Goal: Information Seeking & Learning: Learn about a topic

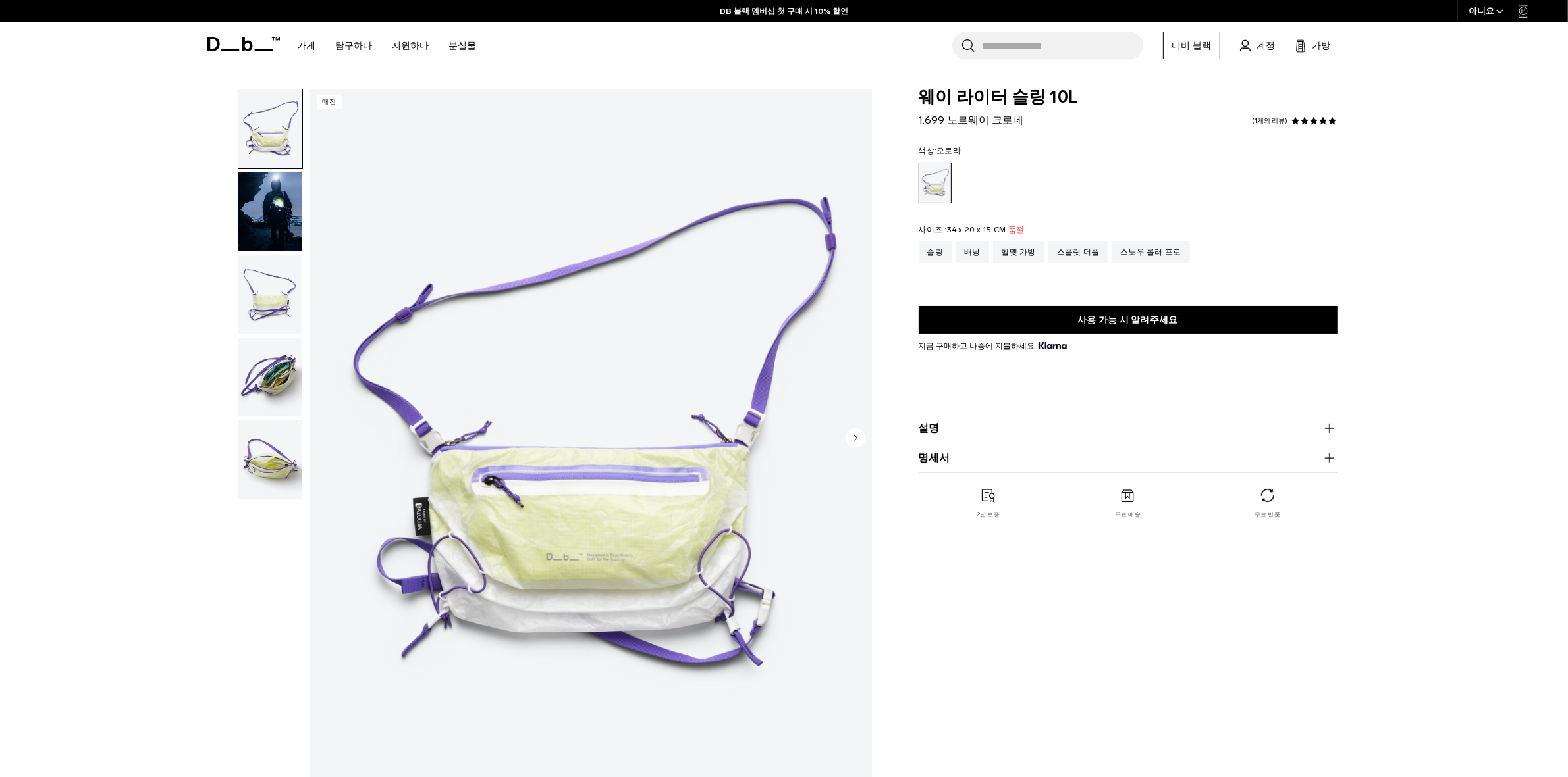
click at [256, 377] on img "button" at bounding box center [270, 377] width 64 height 79
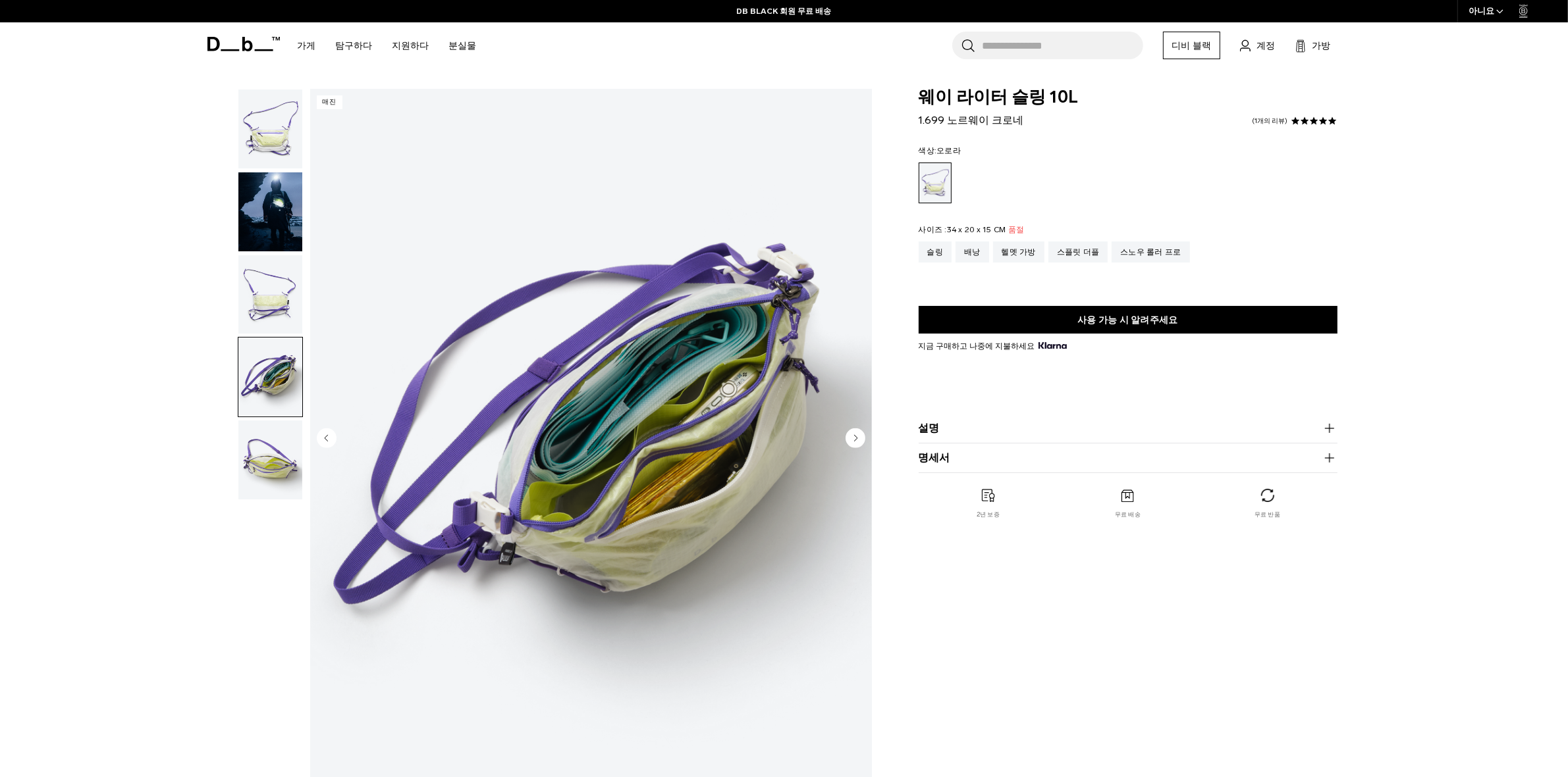
click at [253, 462] on img "button" at bounding box center [270, 461] width 64 height 79
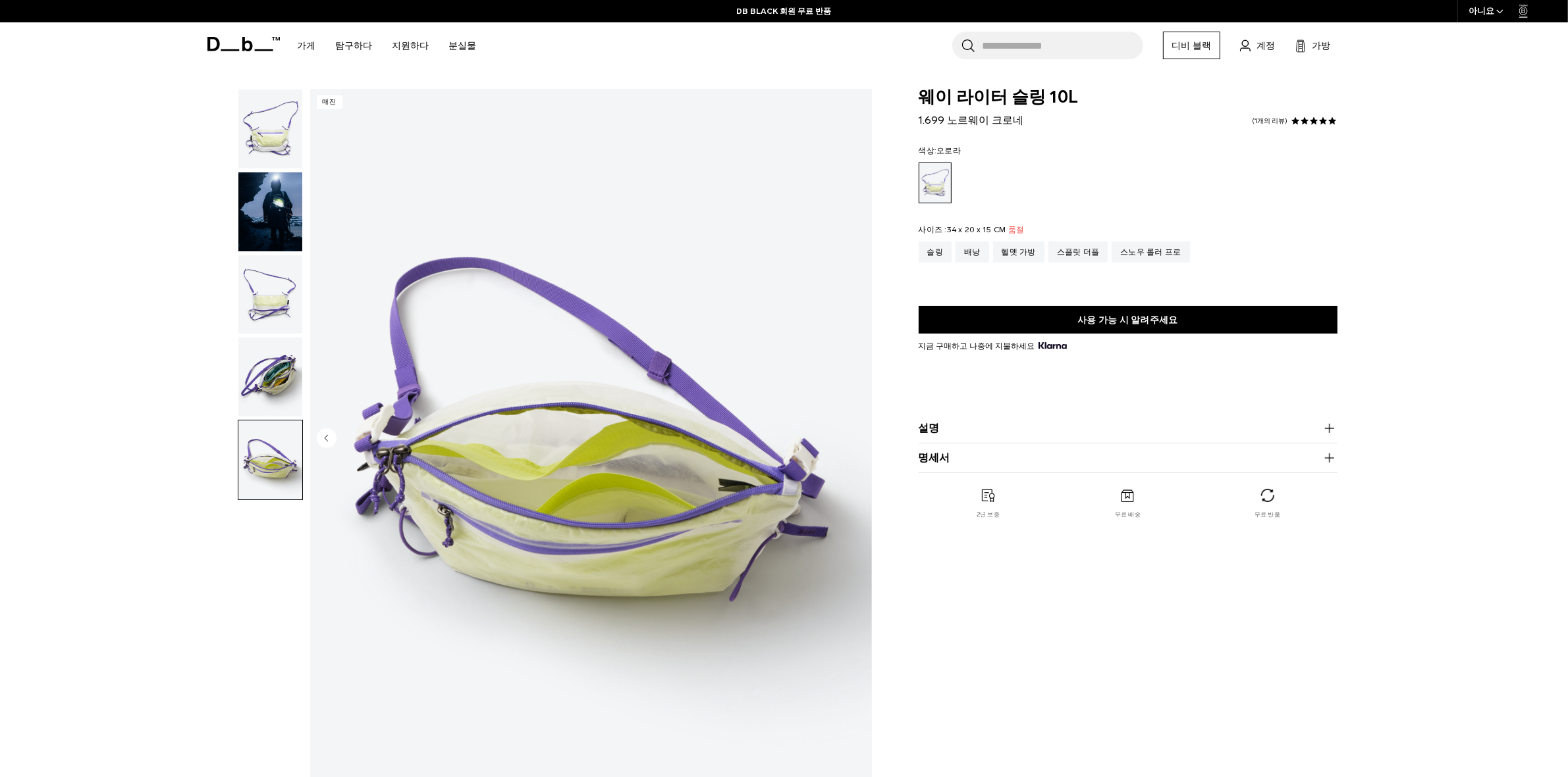
click at [256, 381] on img "button" at bounding box center [270, 377] width 64 height 79
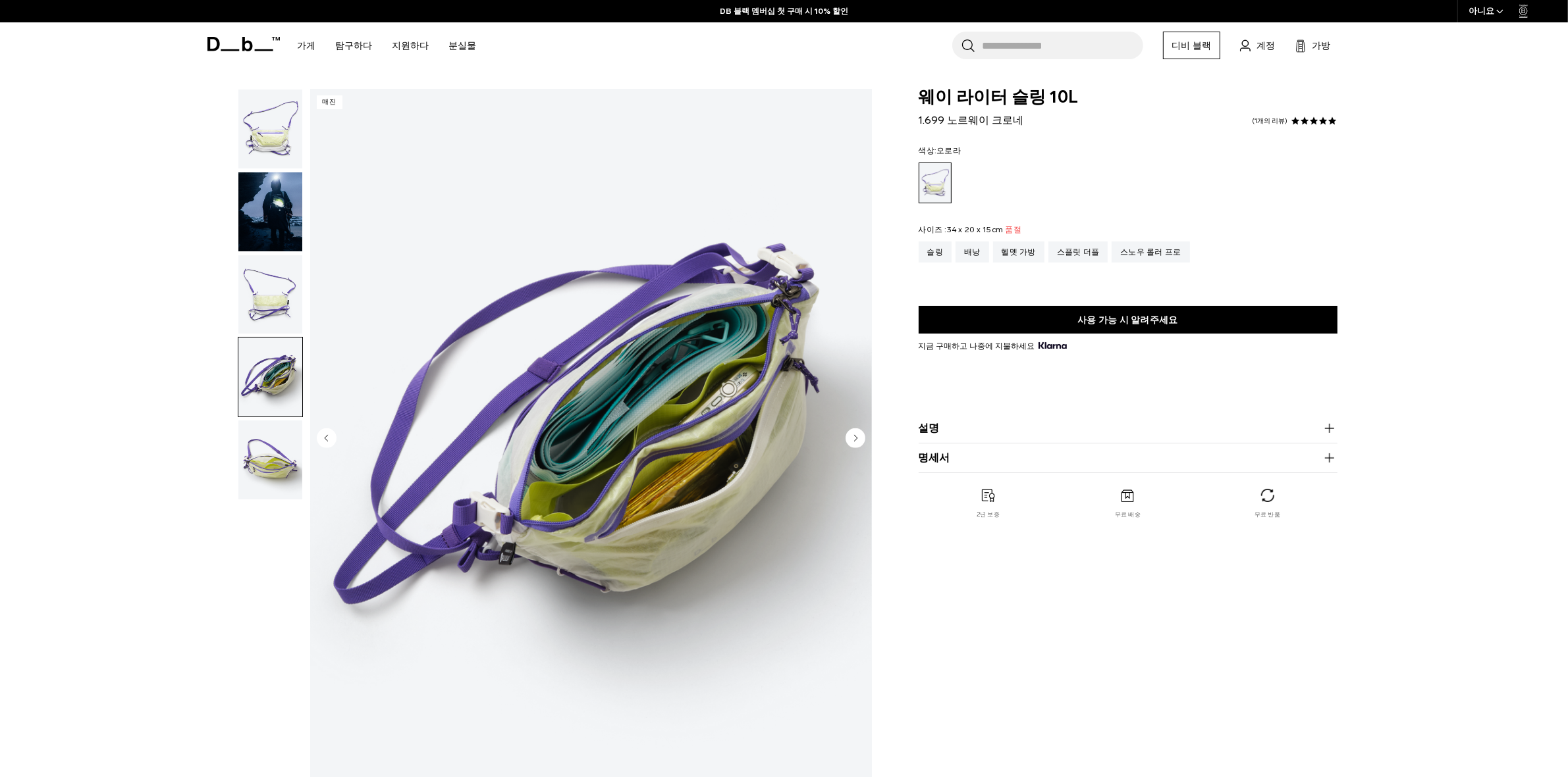
click at [945, 426] on button "설명" at bounding box center [1127, 429] width 419 height 16
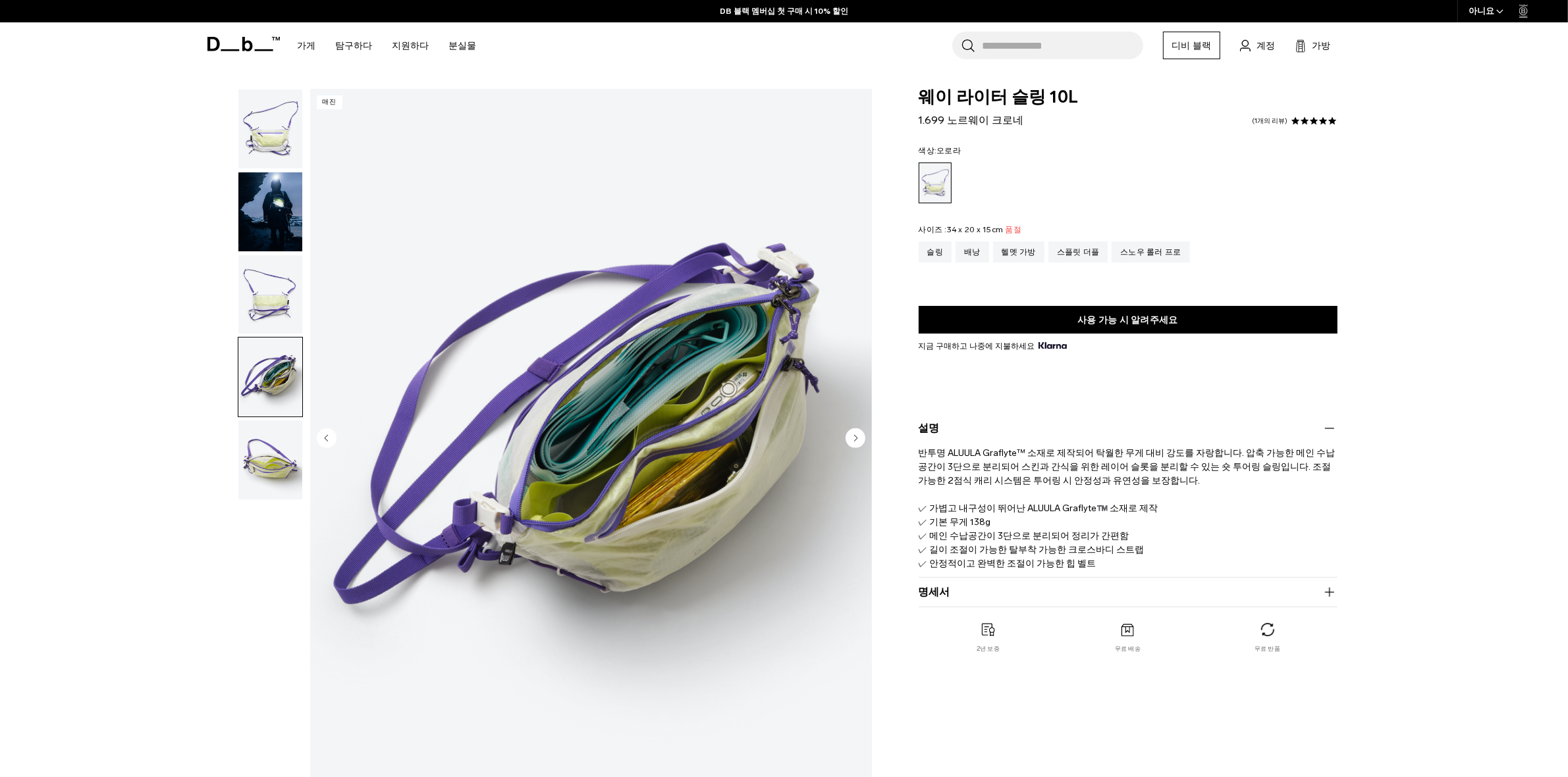
click at [926, 593] on font "명세서" at bounding box center [934, 592] width 32 height 13
drag, startPoint x: 1014, startPoint y: 635, endPoint x: 940, endPoint y: 639, distance: 74.1
click at [940, 639] on p "용량 10리터 치수 34 x 20 x 15cm(높이 x 너비 x 깊이) 무게 0.138kg" at bounding box center [1127, 626] width 419 height 51
click at [1126, 620] on p "용량 10리터 치수 34 x 20 x 15cm(높이 x 너비 x 깊이) 무게 0.138kg" at bounding box center [1127, 626] width 419 height 51
